Goal: Find contact information: Find contact information

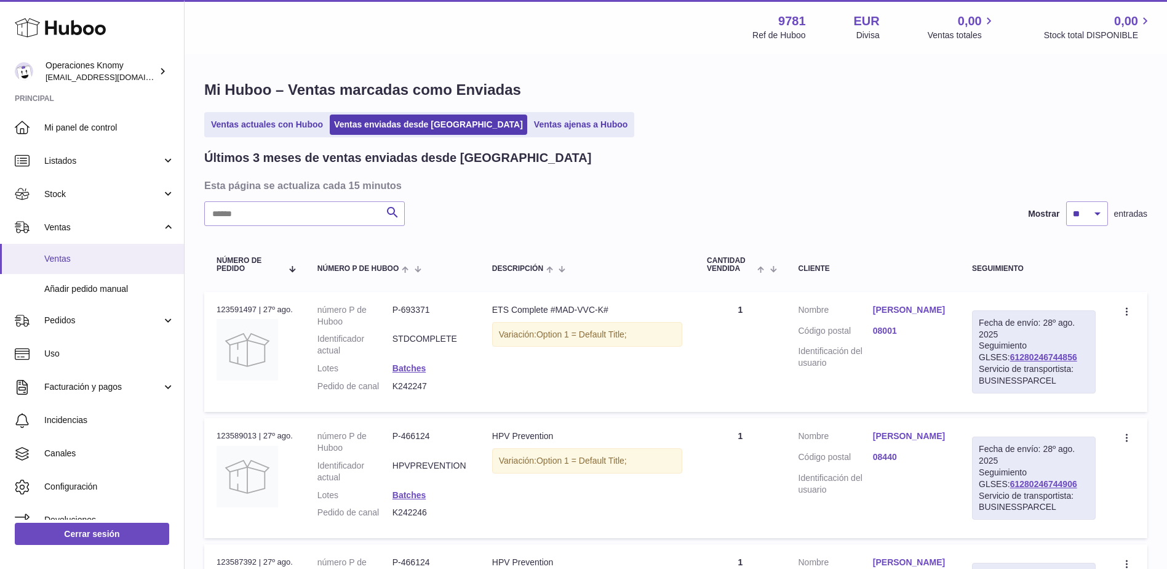
click at [76, 260] on span "Ventas" at bounding box center [109, 259] width 130 height 12
click at [69, 234] on link "Ventas" at bounding box center [92, 226] width 184 height 33
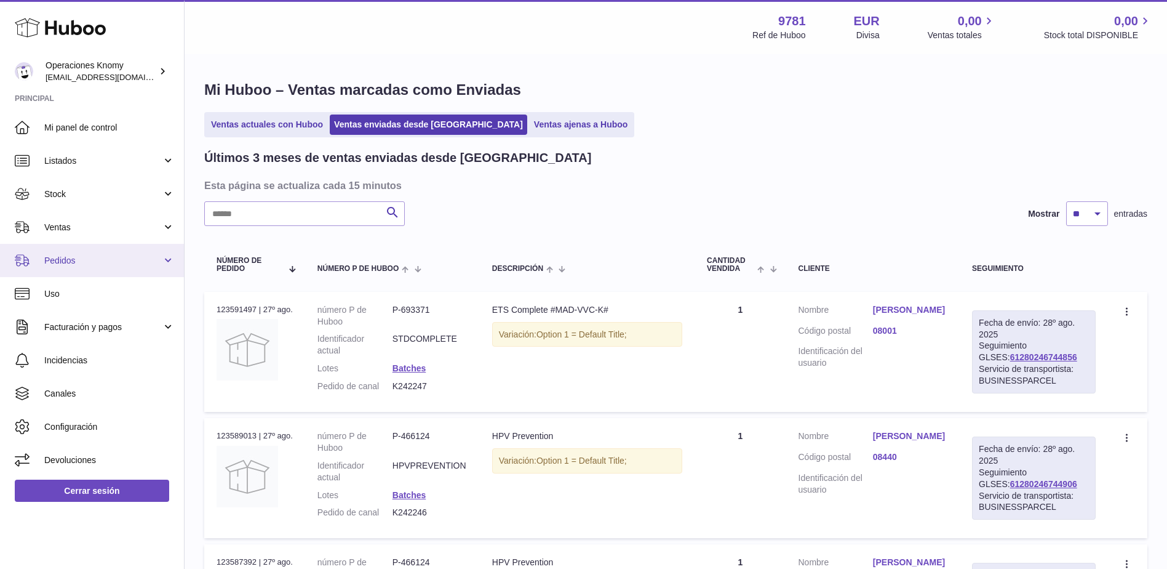
click at [68, 252] on link "Pedidos" at bounding box center [92, 260] width 184 height 33
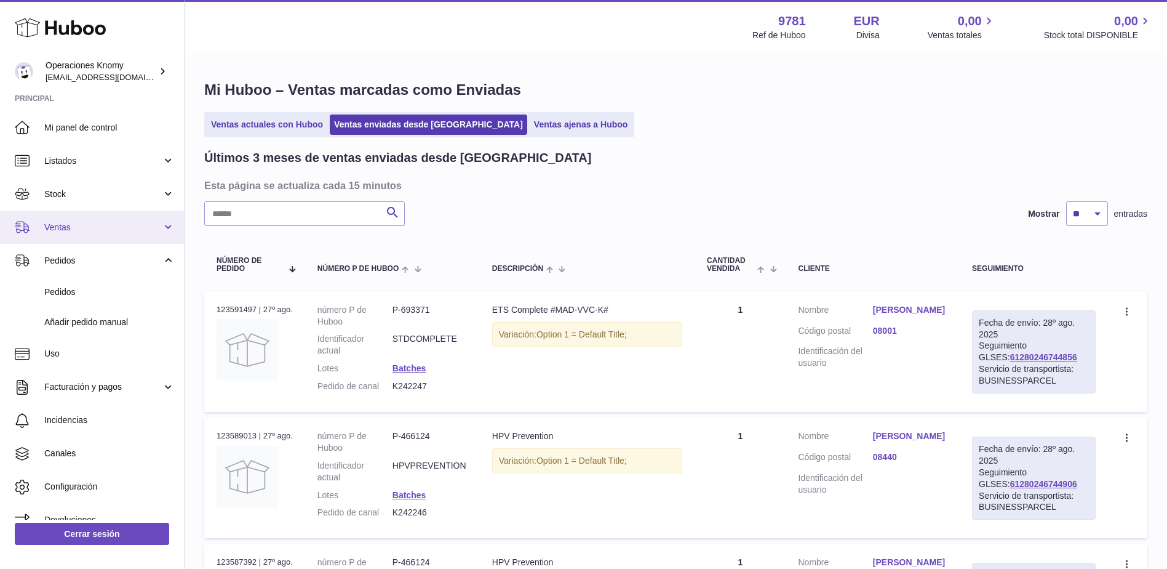
click at [70, 232] on span "Ventas" at bounding box center [103, 227] width 118 height 12
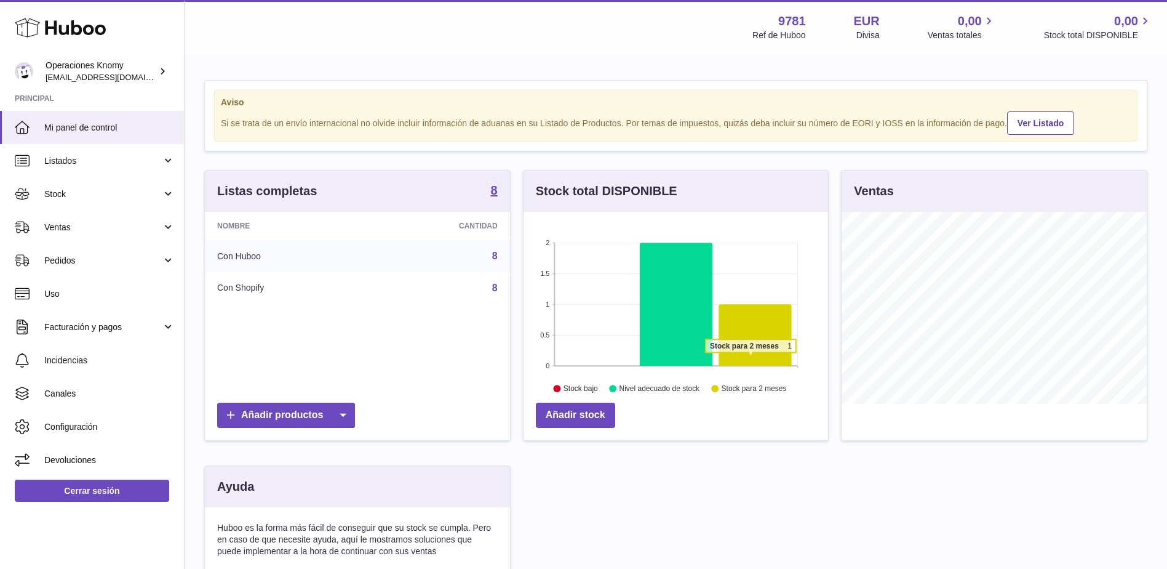
scroll to position [192, 305]
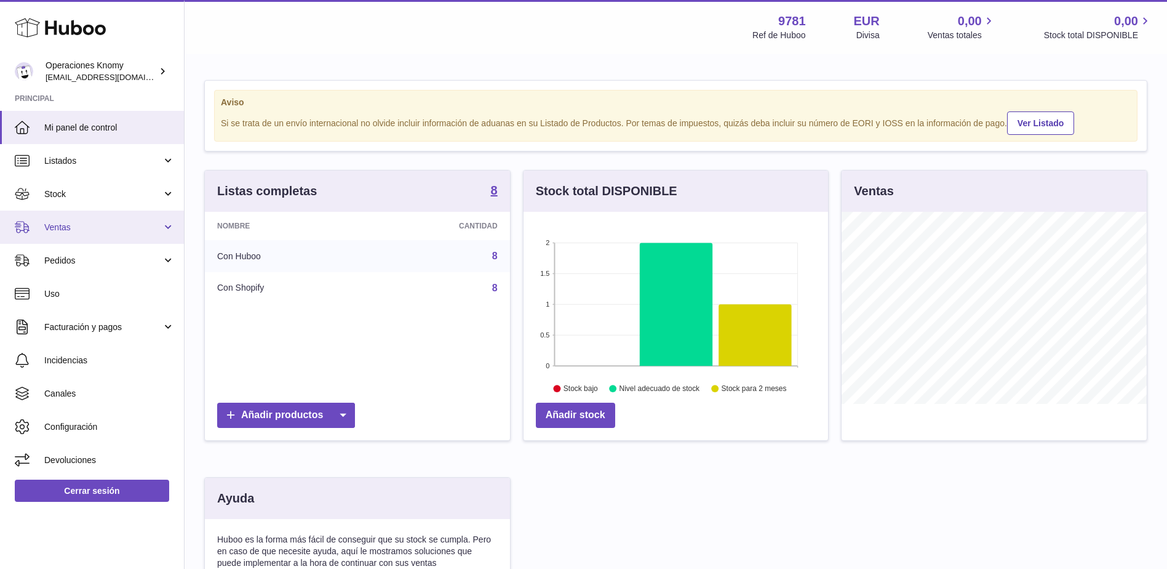
click at [94, 233] on span "Ventas" at bounding box center [103, 227] width 118 height 12
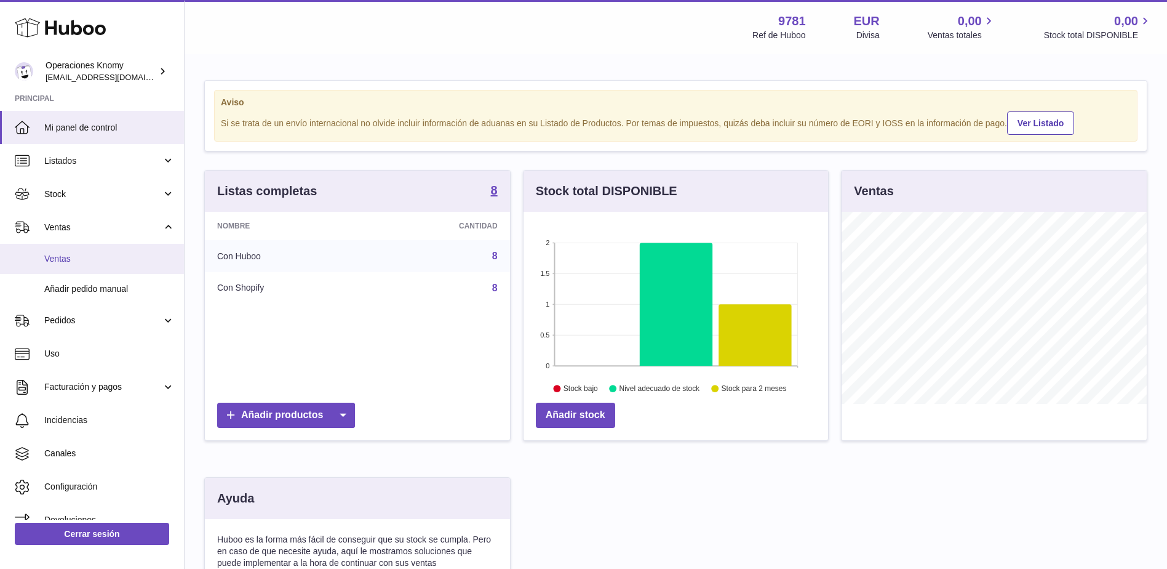
click at [90, 266] on link "Ventas" at bounding box center [92, 259] width 184 height 30
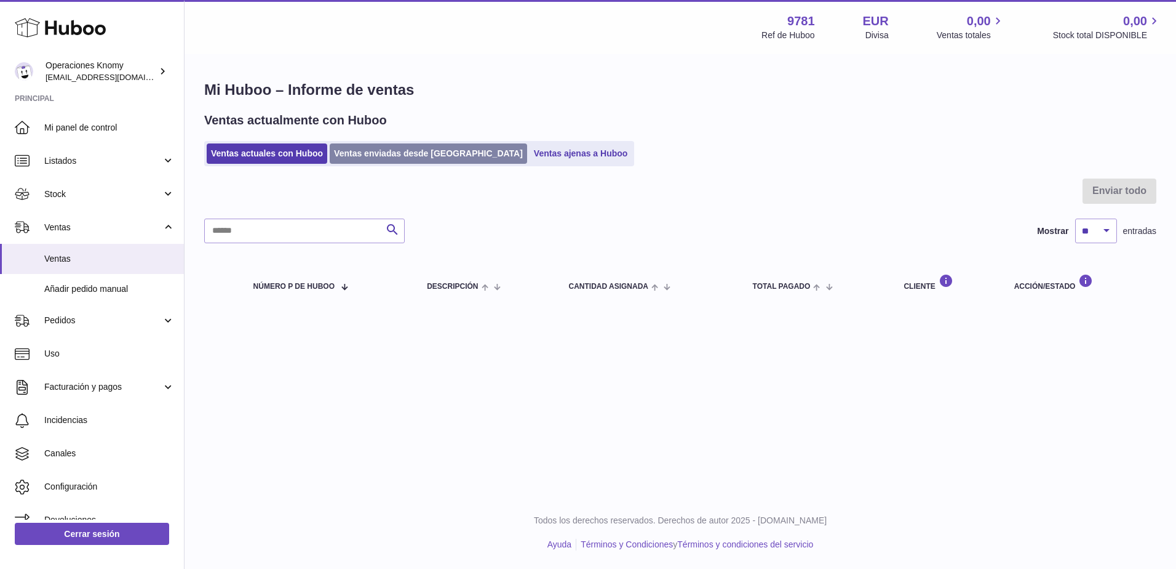
click at [401, 154] on link "Ventas enviadas desde [GEOGRAPHIC_DATA]" at bounding box center [428, 153] width 197 height 20
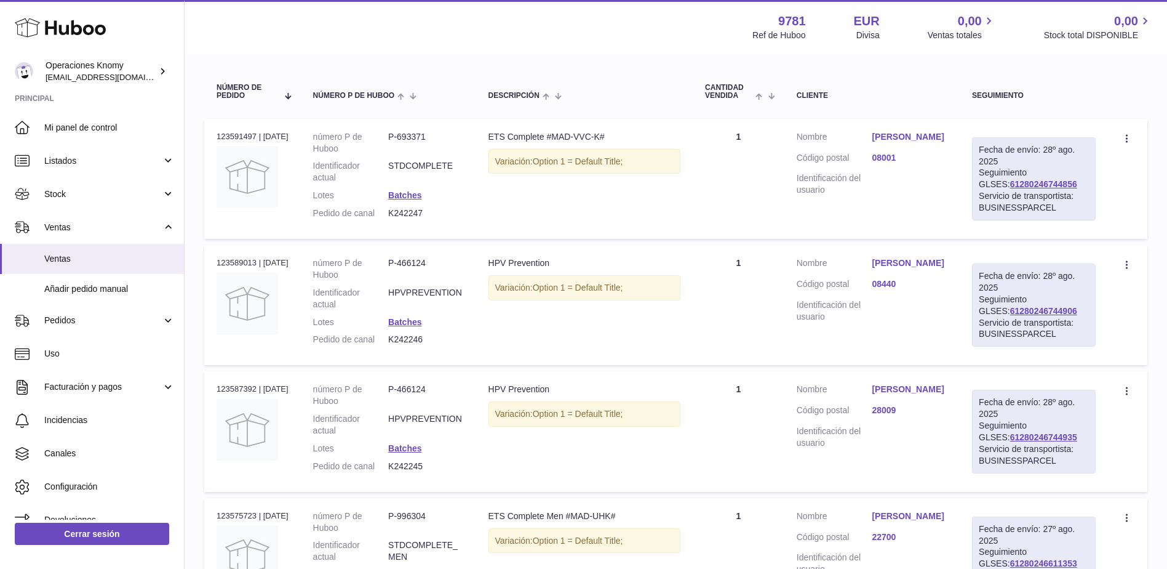
scroll to position [185, 0]
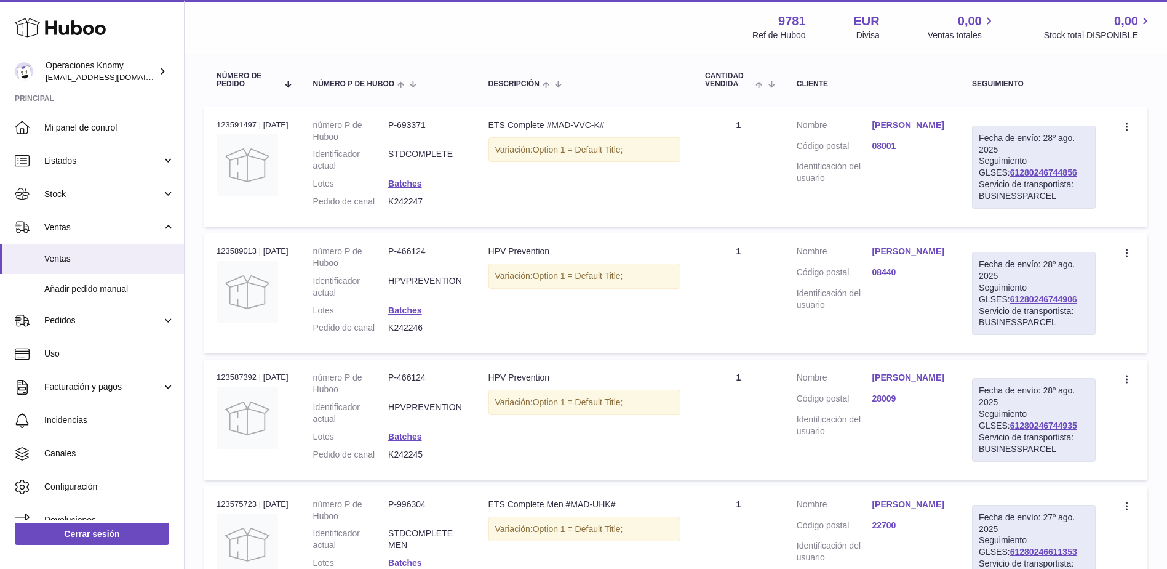
drag, startPoint x: 529, startPoint y: 401, endPoint x: 495, endPoint y: 401, distance: 33.2
click at [495, 383] on div "HPV Prevention" at bounding box center [585, 378] width 193 height 12
copy div "HPV Prevention"
drag, startPoint x: 471, startPoint y: 292, endPoint x: 393, endPoint y: 294, distance: 77.5
click at [393, 294] on dl "número P de Huboo P-466124 Identificador actual HPVPREVENTION Lotes Batches Ped…" at bounding box center [388, 292] width 151 height 94
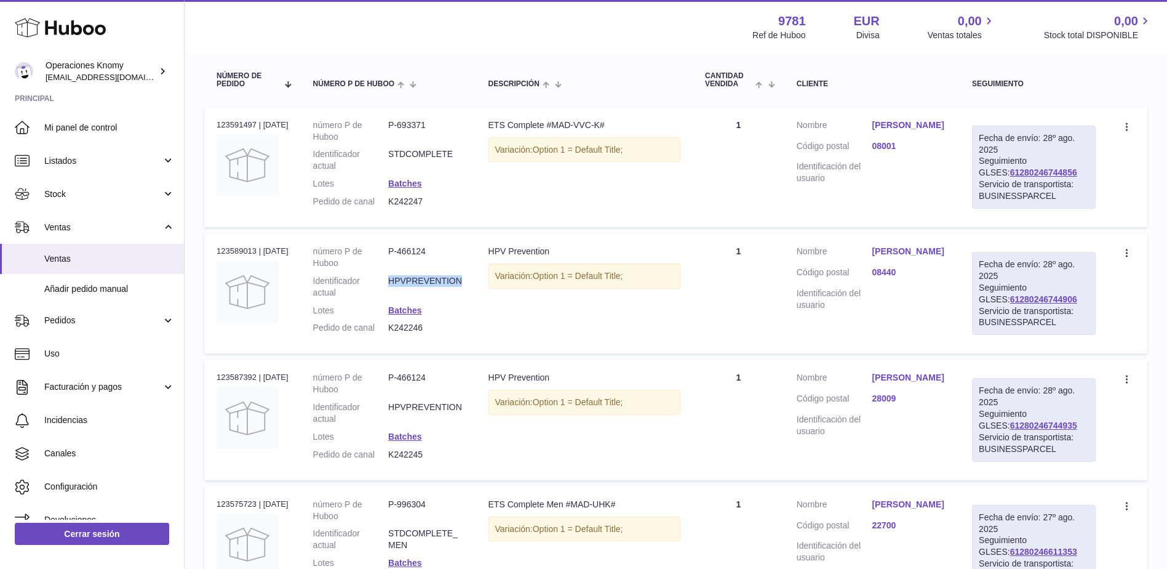
copy dl "HPVPREVENTION"
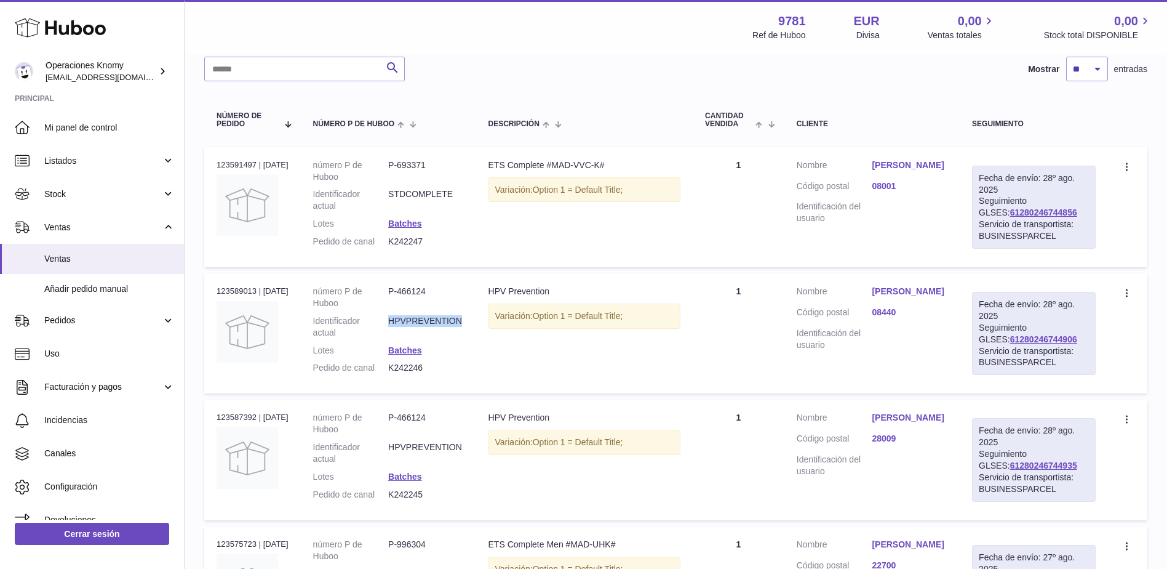
scroll to position [123, 0]
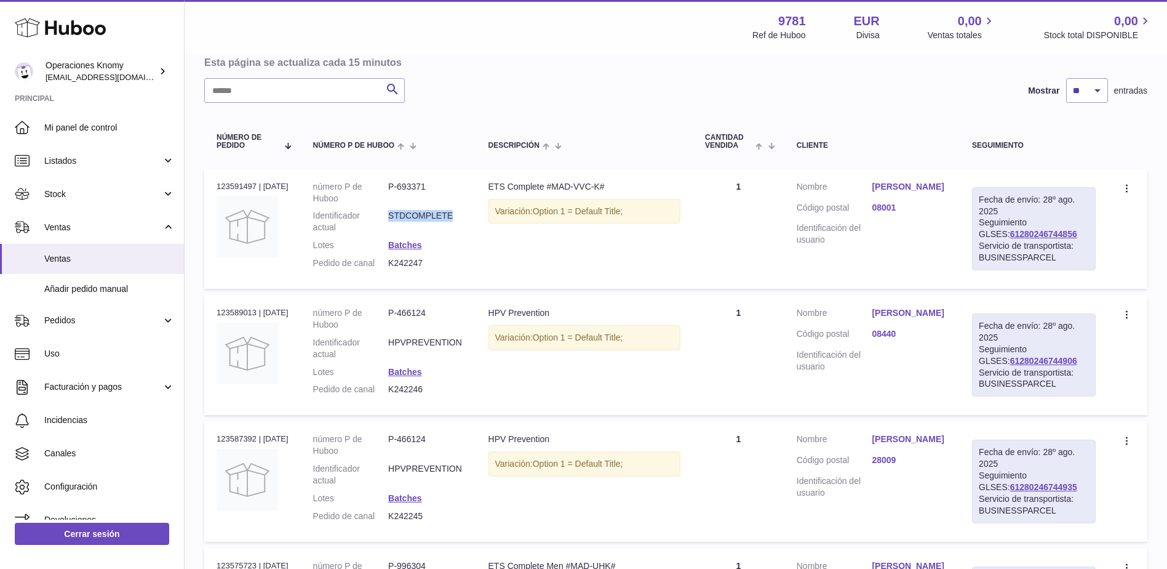
drag, startPoint x: 460, startPoint y: 216, endPoint x: 394, endPoint y: 218, distance: 65.9
click at [394, 218] on dd "STDCOMPLETE" at bounding box center [425, 221] width 75 height 23
copy dd "STDCOMPLETE"
drag, startPoint x: 452, startPoint y: 357, endPoint x: 396, endPoint y: 362, distance: 56.8
click at [396, 362] on dl "número P de Huboo P-466124 Identificador actual HPVPREVENTION Lotes Batches Ped…" at bounding box center [388, 354] width 151 height 94
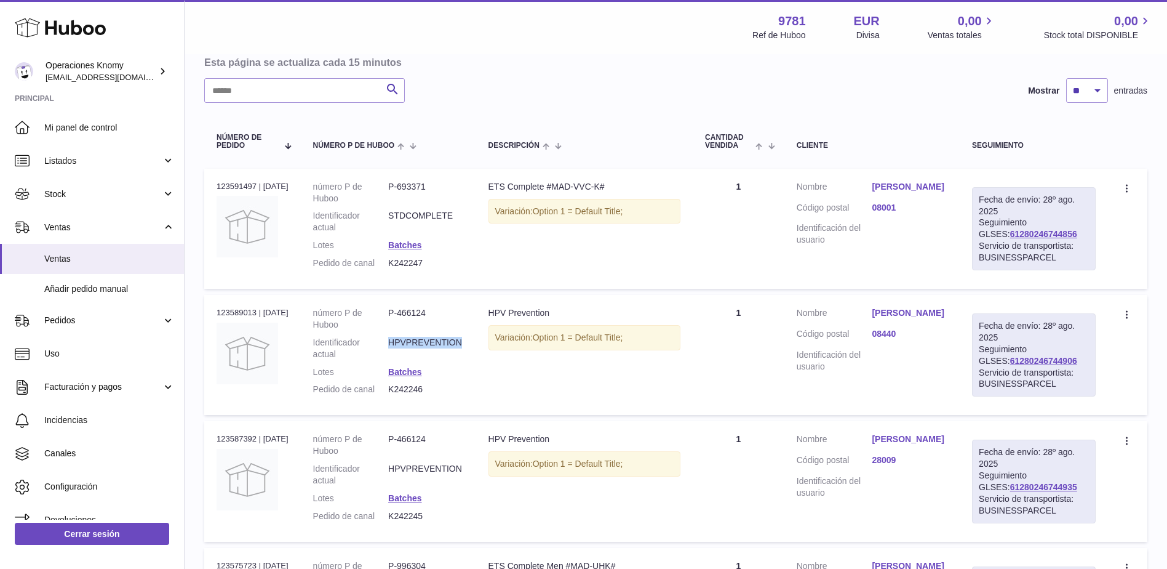
copy dd "HPVPREVENTION"
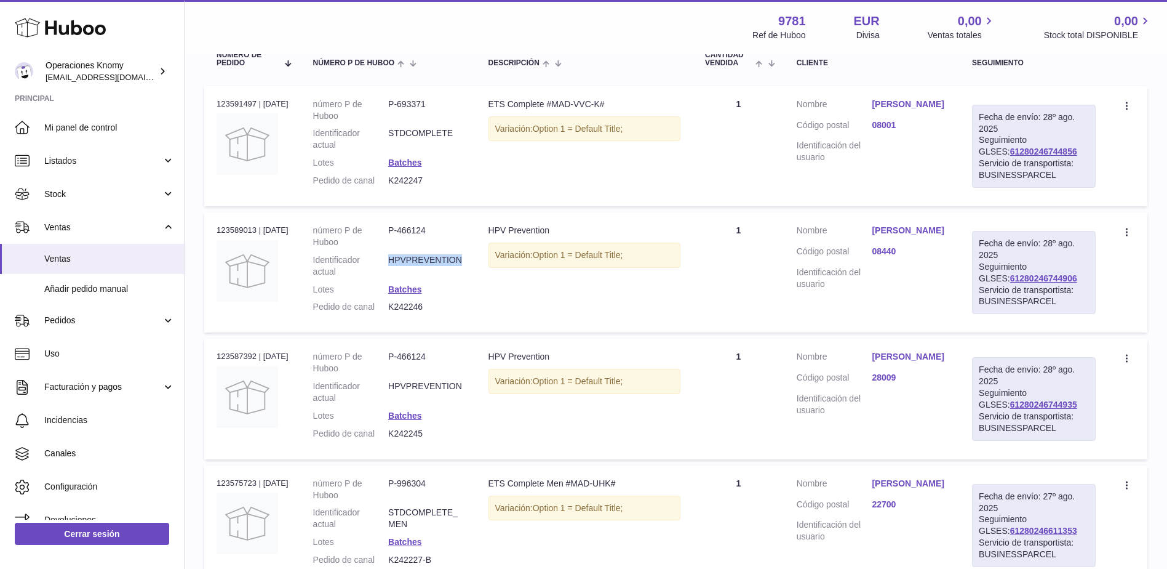
scroll to position [185, 0]
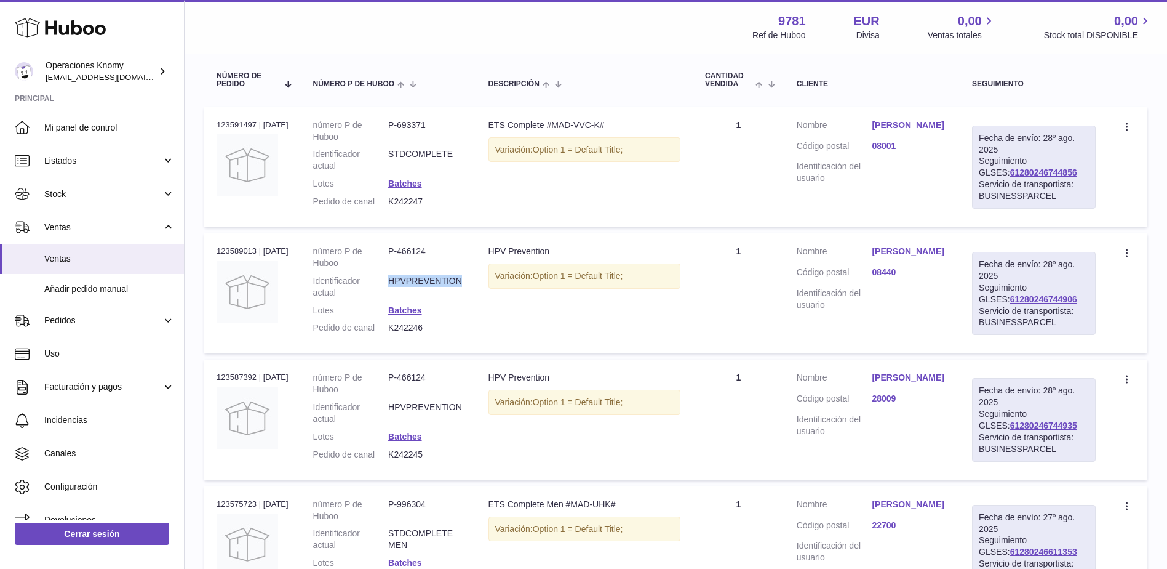
click at [934, 383] on link "[PERSON_NAME]" at bounding box center [910, 378] width 76 height 12
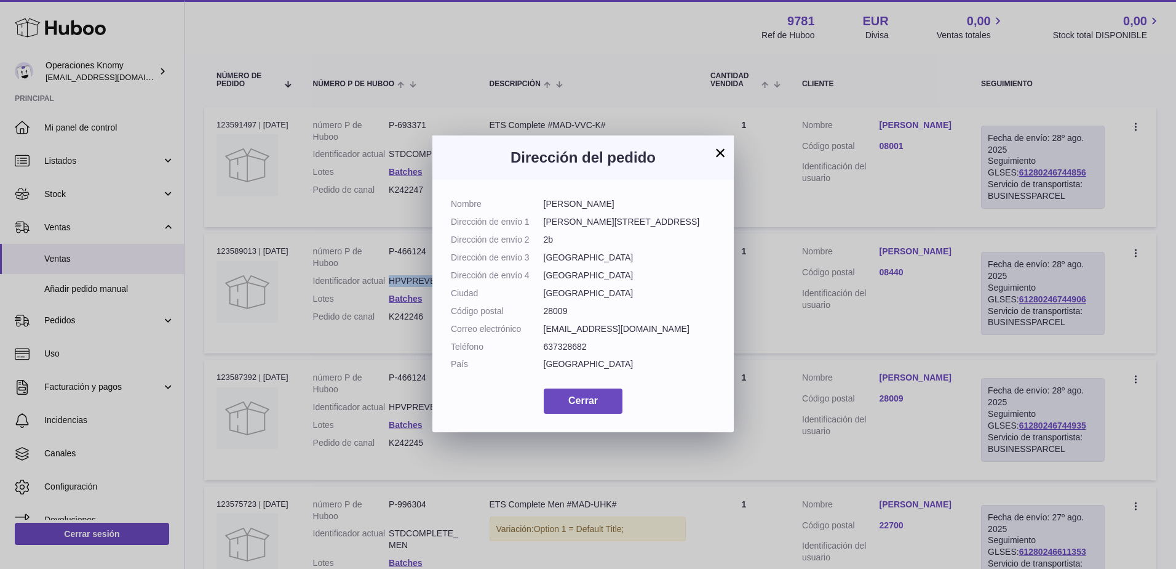
drag, startPoint x: 573, startPoint y: 197, endPoint x: 529, endPoint y: 198, distance: 44.3
click at [529, 198] on div "Nombre Natalia Diaz Dirección de envío 1 Calle de Narváez 69 Dirección de envío…" at bounding box center [583, 306] width 301 height 252
copy dl "[PERSON_NAME]"
drag, startPoint x: 677, startPoint y: 330, endPoint x: 541, endPoint y: 321, distance: 136.3
click at [541, 321] on dl "Nombre Natalia Diaz Dirección de envío 1 Calle de Narváez 69 Dirección de envío…" at bounding box center [583, 287] width 265 height 178
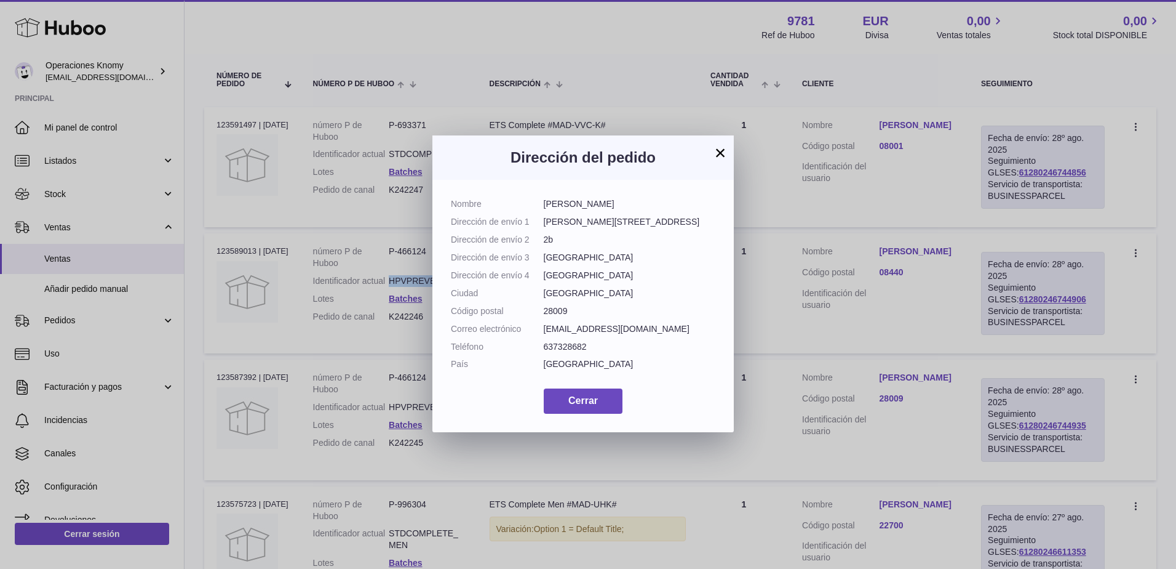
copy dl "Correo electrónico nataliadiazjimenez17@gmail.com"
click at [719, 151] on button "×" at bounding box center [720, 152] width 15 height 15
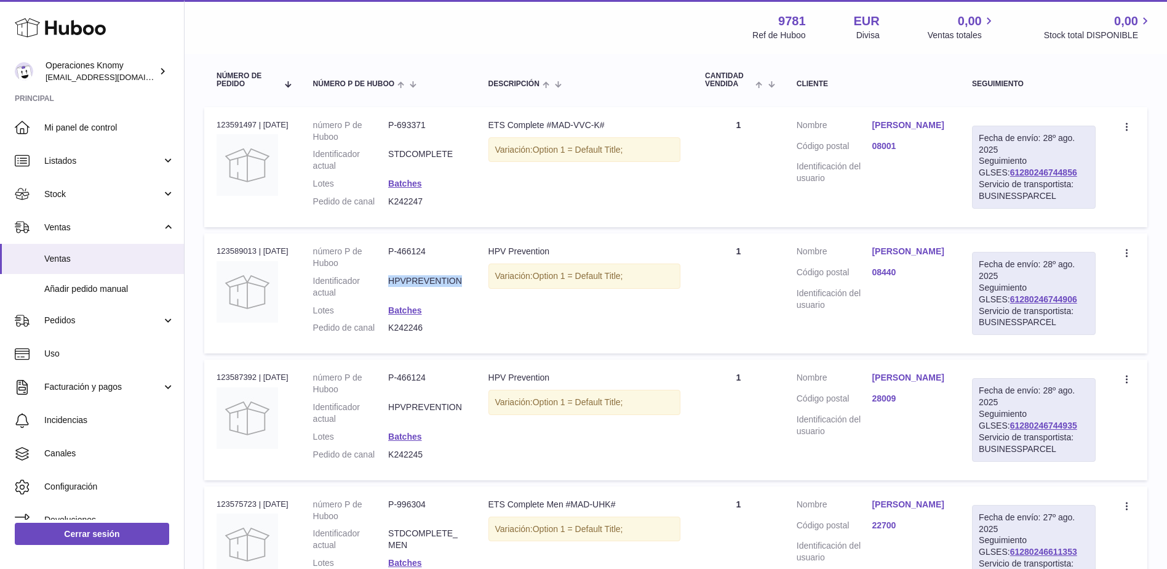
click at [923, 257] on link "[PERSON_NAME]" at bounding box center [910, 251] width 76 height 12
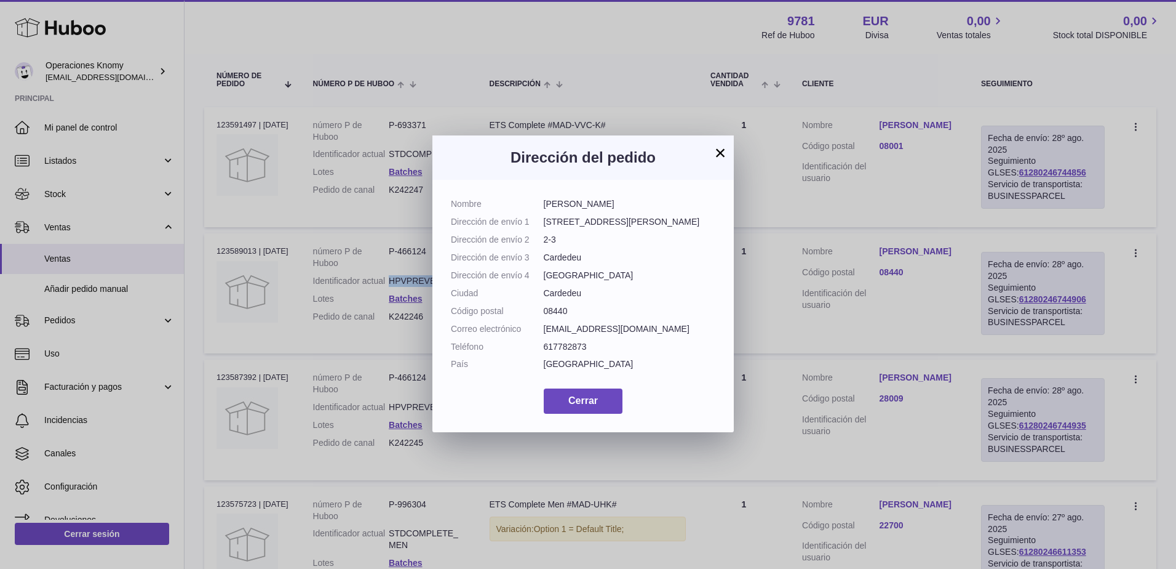
drag, startPoint x: 648, startPoint y: 201, endPoint x: 545, endPoint y: 201, distance: 104.0
click at [545, 201] on dd "[PERSON_NAME]" at bounding box center [630, 204] width 172 height 12
copy dd "[PERSON_NAME]"
drag, startPoint x: 671, startPoint y: 334, endPoint x: 543, endPoint y: 334, distance: 128.0
click at [544, 334] on dd "vanepascual27@hotmail.com" at bounding box center [630, 329] width 172 height 12
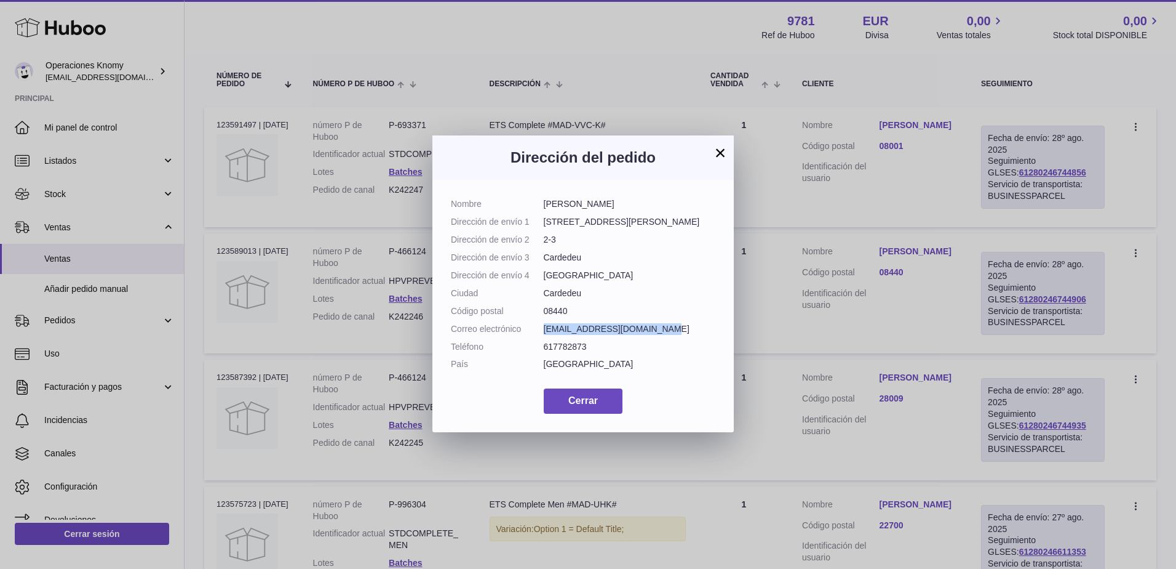
copy dd "vanepascual27@hotmail.com"
click at [718, 149] on button "×" at bounding box center [720, 152] width 15 height 15
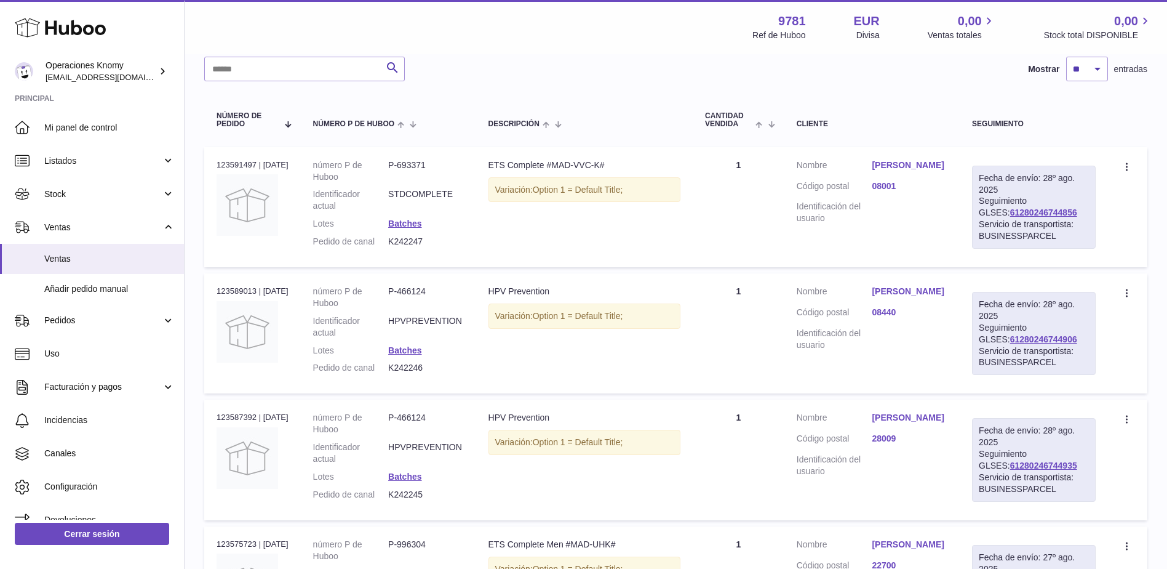
scroll to position [123, 0]
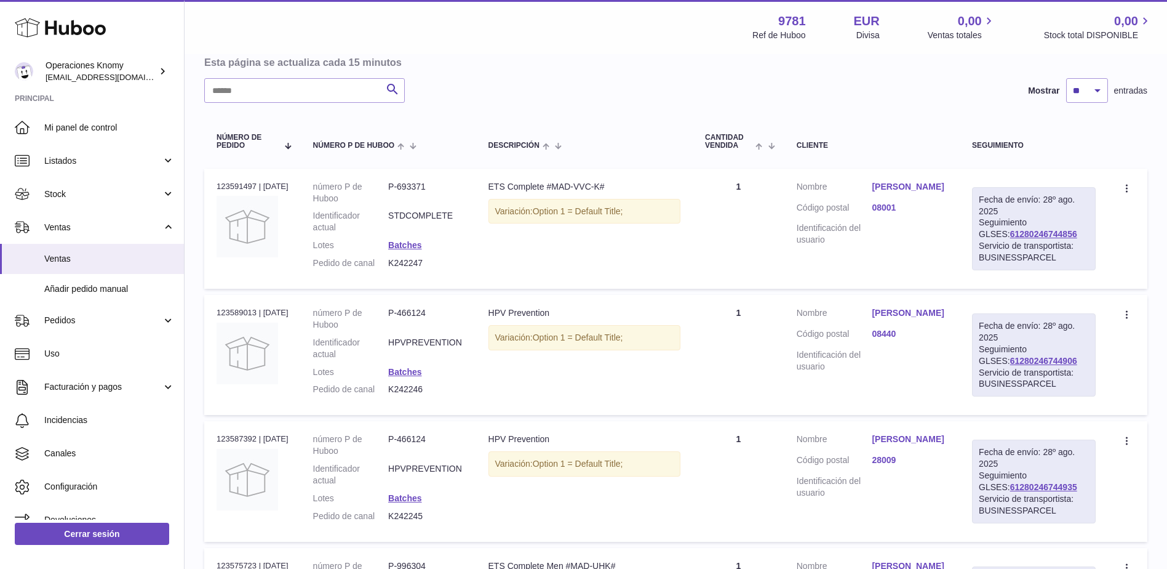
click at [924, 183] on link "[PERSON_NAME]" at bounding box center [910, 187] width 76 height 12
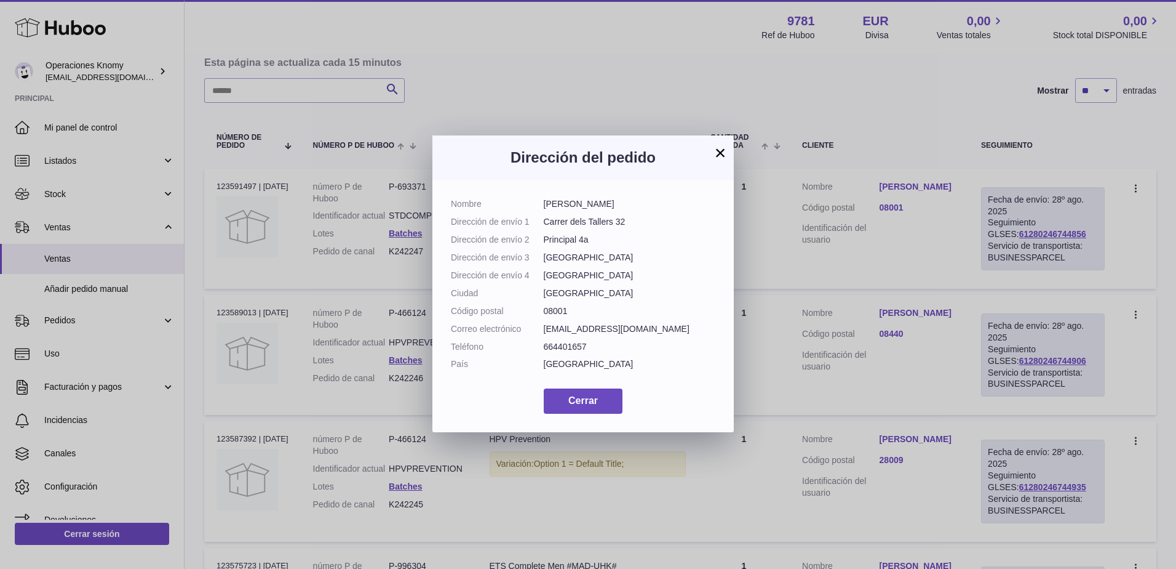
drag, startPoint x: 587, startPoint y: 205, endPoint x: 543, endPoint y: 205, distance: 44.3
click at [543, 205] on dl "Nombre Sasja Walstra Dirección de envío 1 Carrer dels Tallers 32 Dirección de e…" at bounding box center [583, 287] width 265 height 178
copy dl "[PERSON_NAME]"
drag, startPoint x: 596, startPoint y: 327, endPoint x: 539, endPoint y: 328, distance: 56.6
click at [539, 328] on dl "Nombre Sasja Walstra Dirección de envío 1 Carrer dels Tallers 32 Dirección de e…" at bounding box center [583, 287] width 265 height 178
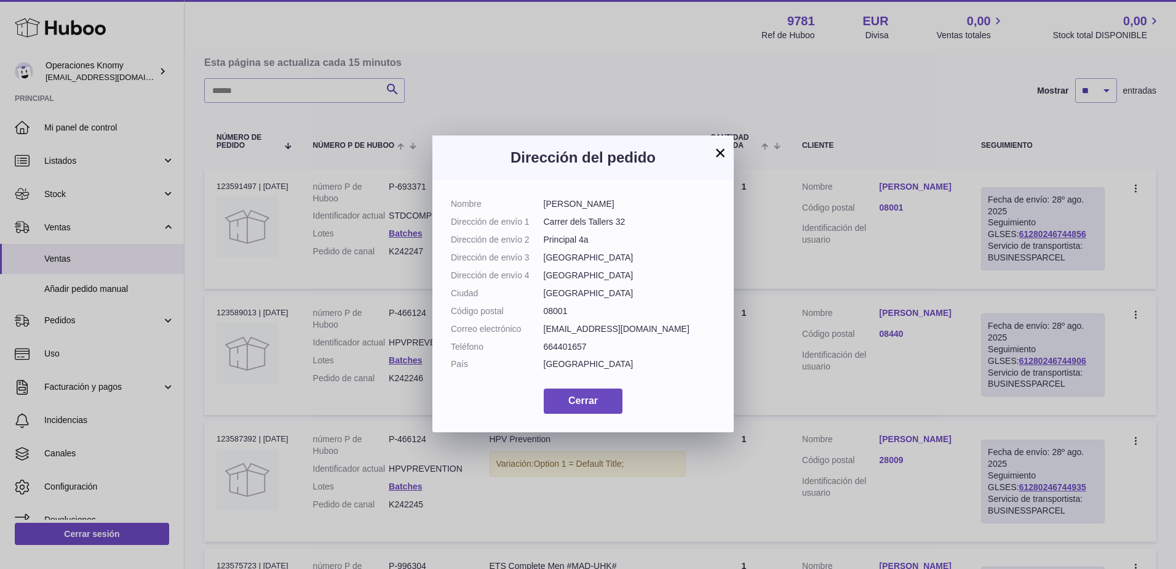
copy dl "Correo electrónico mrialsole@gmail.com"
click at [720, 150] on button "×" at bounding box center [720, 152] width 15 height 15
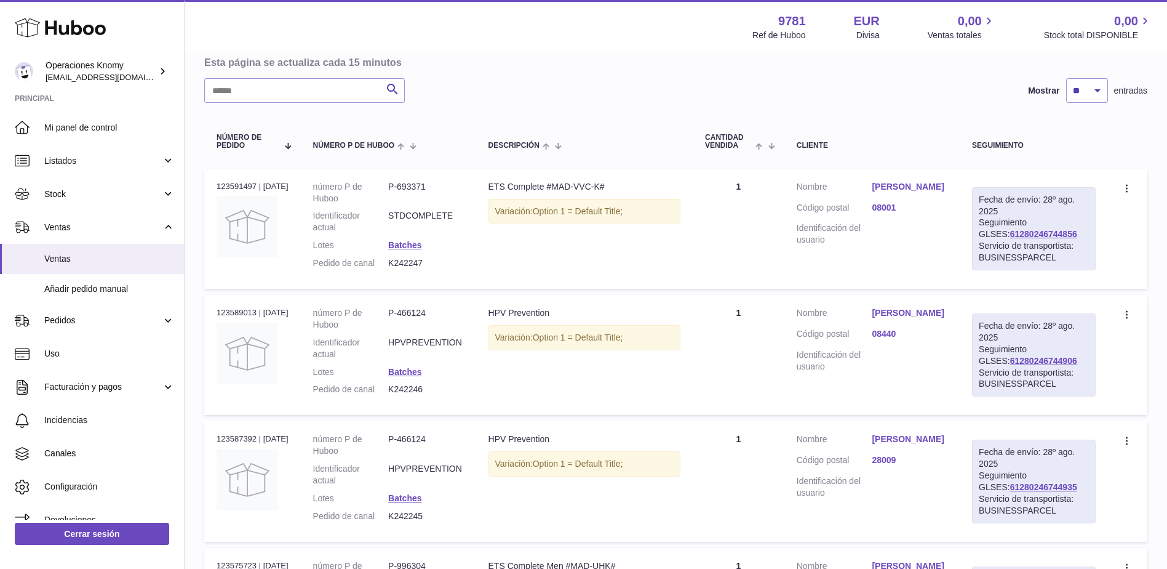
scroll to position [0, 0]
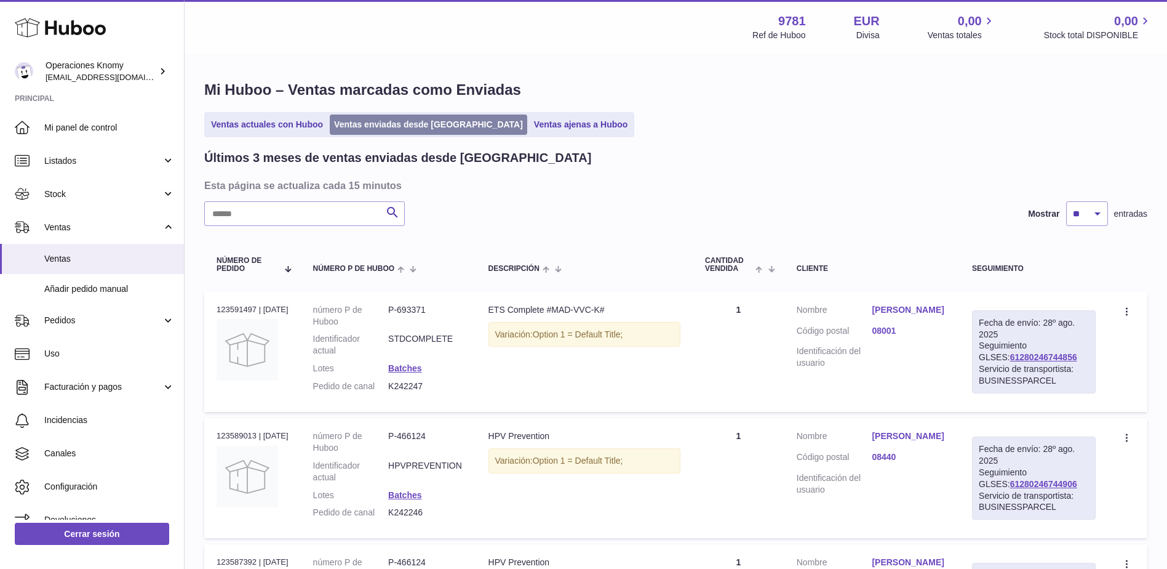
click at [372, 135] on link "Ventas enviadas desde [GEOGRAPHIC_DATA]" at bounding box center [428, 124] width 197 height 20
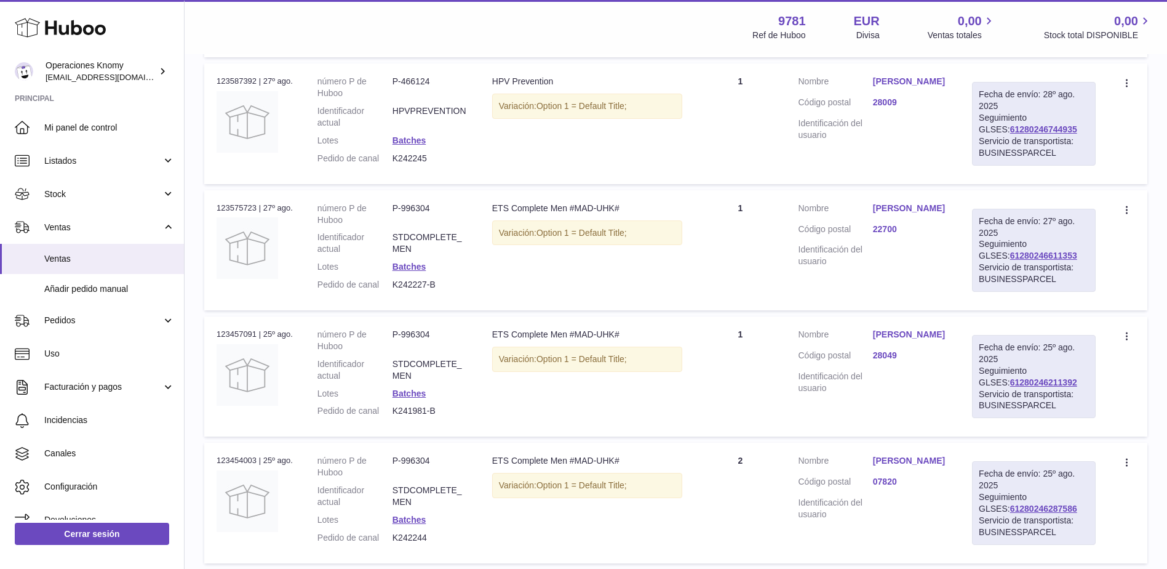
scroll to position [492, 0]
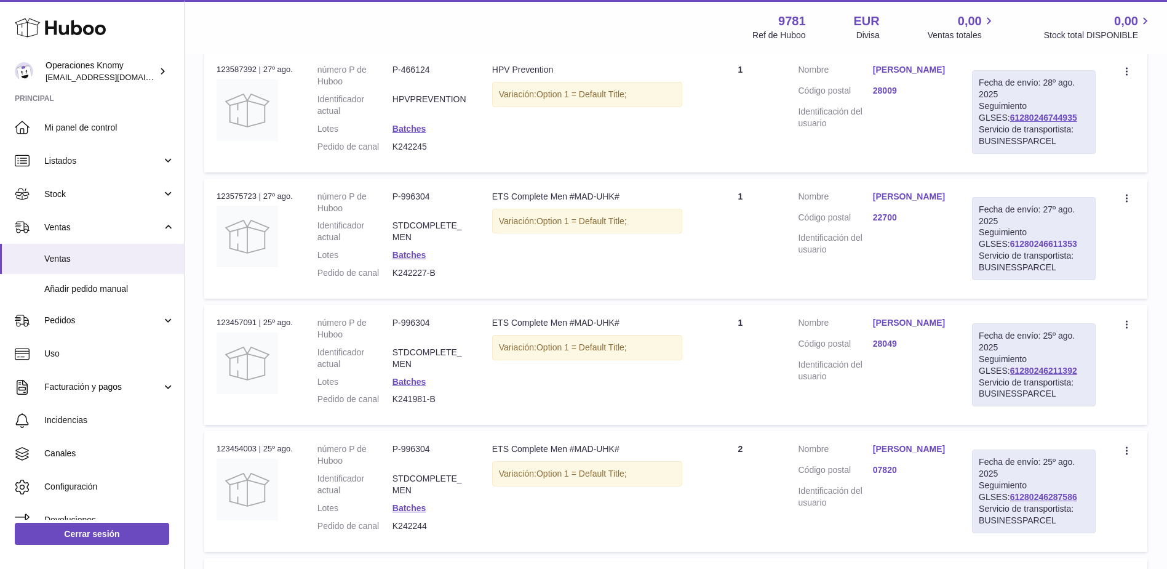
click at [1022, 249] on link "61280246611353" at bounding box center [1043, 244] width 67 height 10
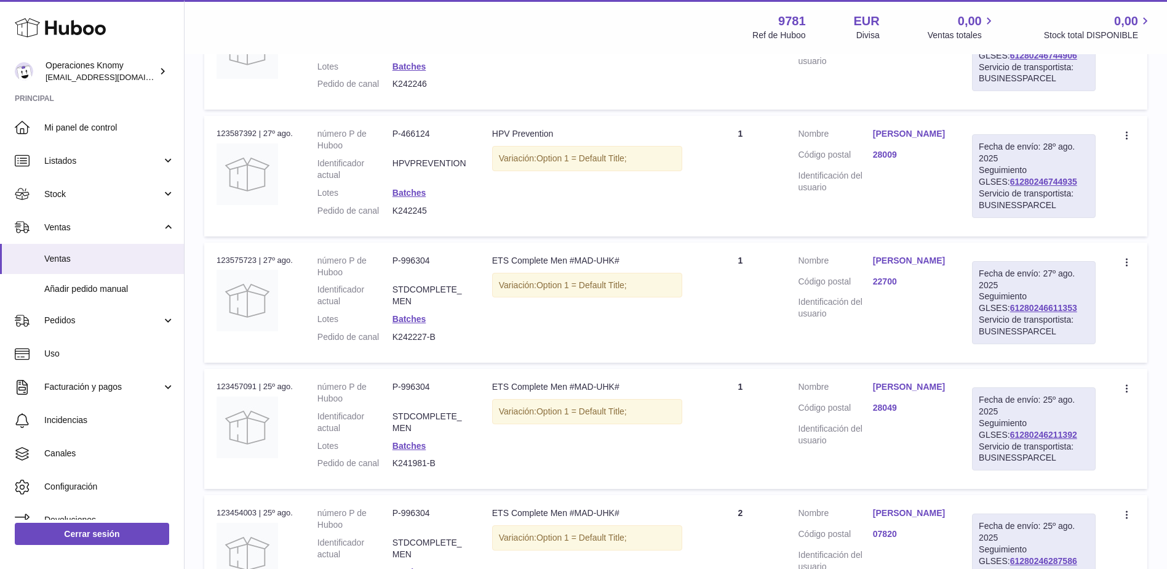
scroll to position [369, 0]
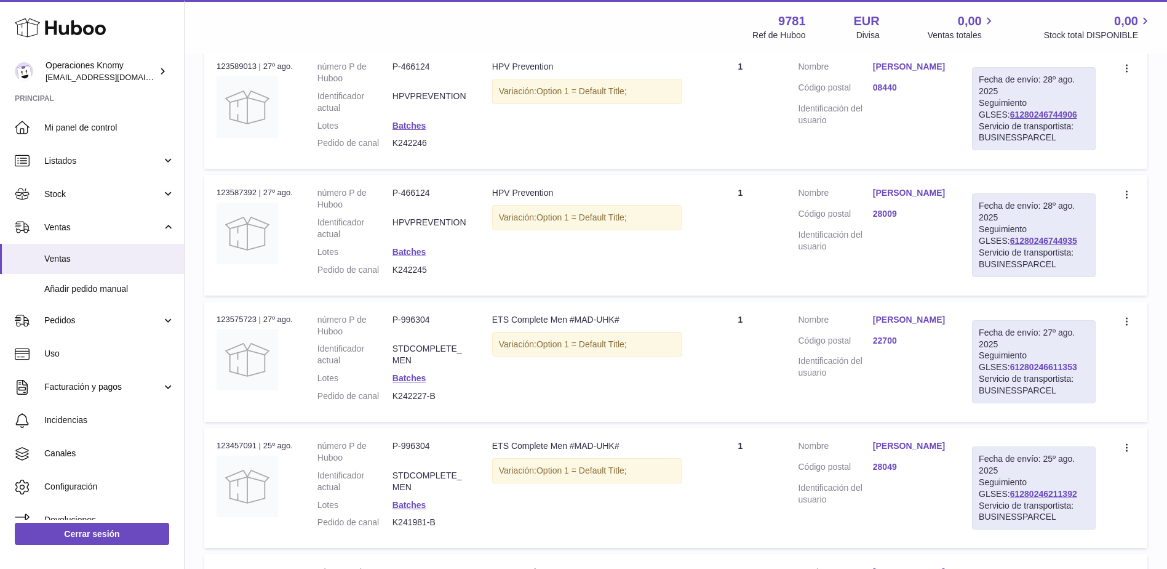
click at [1027, 372] on link "61280246611353" at bounding box center [1043, 367] width 67 height 10
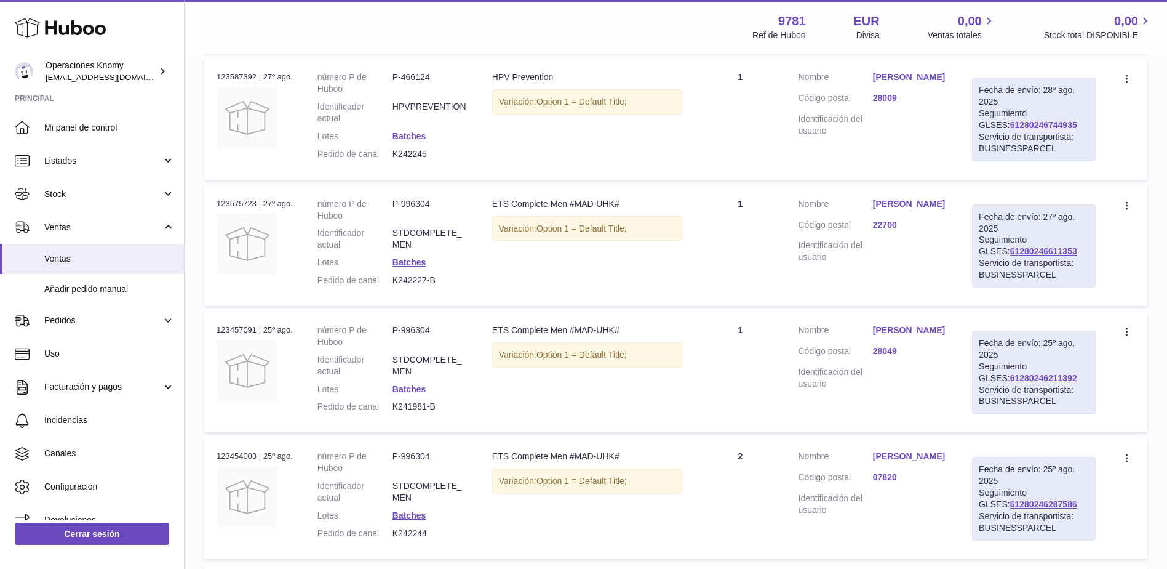
scroll to position [492, 0]
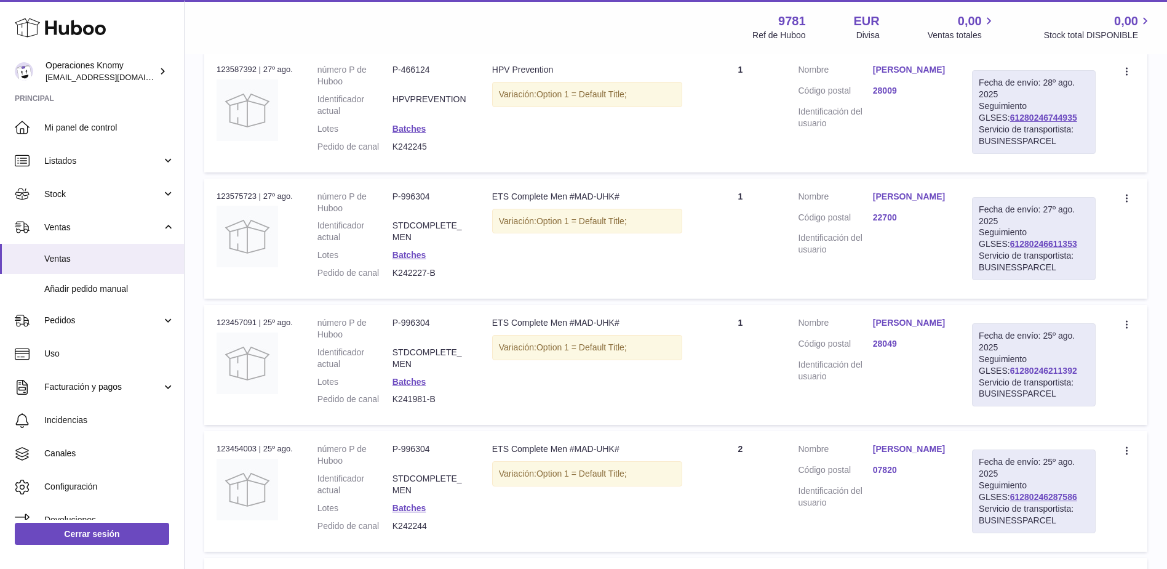
click at [1036, 375] on link "61280246211392" at bounding box center [1043, 370] width 67 height 10
click at [948, 202] on link "[PERSON_NAME]" at bounding box center [910, 197] width 74 height 12
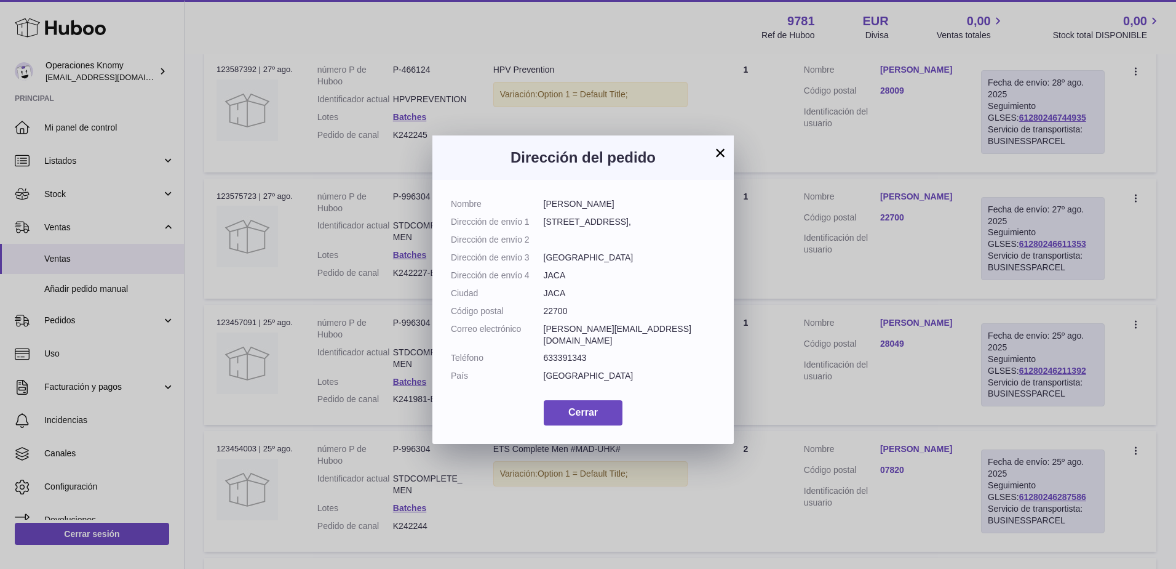
drag, startPoint x: 614, startPoint y: 331, endPoint x: 541, endPoint y: 330, distance: 73.2
click at [541, 330] on dl "Nombre [PERSON_NAME] Dirección de envío 1 [STREET_ADDRESS], Dirección de envío …" at bounding box center [583, 293] width 265 height 190
copy dl "Correo electrónico [PERSON_NAME][EMAIL_ADDRESS][DOMAIN_NAME]"
click at [716, 150] on button "×" at bounding box center [720, 152] width 15 height 15
